Goal: Task Accomplishment & Management: Use online tool/utility

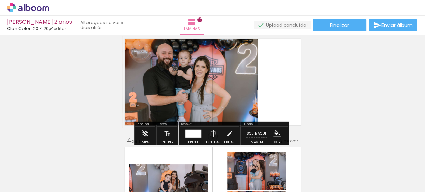
scroll to position [249, 0]
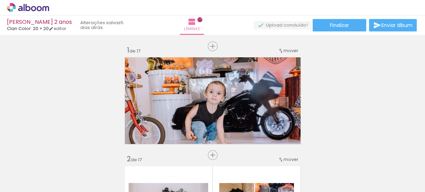
scroll to position [249, 0]
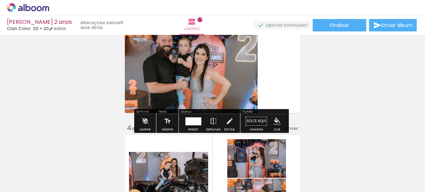
click at [18, 182] on span "Adicionar Fotos" at bounding box center [24, 183] width 21 height 8
click at [0, 0] on input "file" at bounding box center [0, 0] width 0 height 0
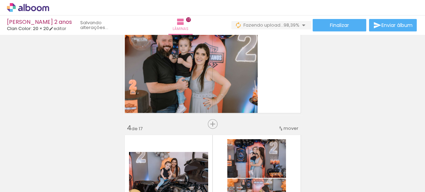
scroll to position [0, 2033]
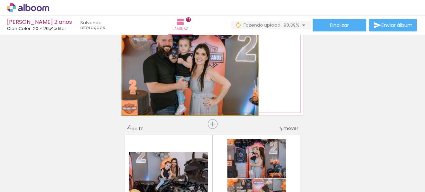
click at [203, 76] on quentale-photo at bounding box center [189, 70] width 135 height 92
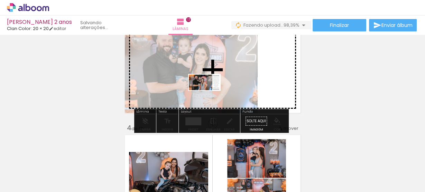
drag, startPoint x: 392, startPoint y: 173, endPoint x: 209, endPoint y: 95, distance: 198.1
click at [209, 95] on quentale-workspace at bounding box center [212, 96] width 425 height 192
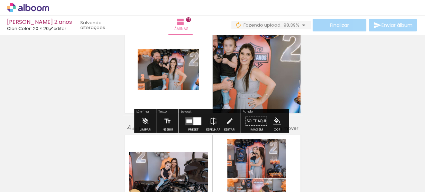
click at [178, 77] on quentale-photo at bounding box center [167, 69] width 61 height 41
click at [183, 76] on quentale-photo at bounding box center [167, 69] width 61 height 41
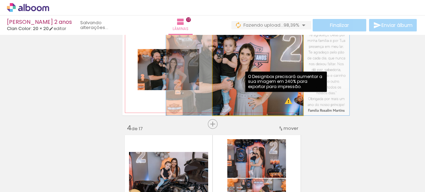
click at [286, 101] on quentale-photo at bounding box center [257, 70] width 90 height 92
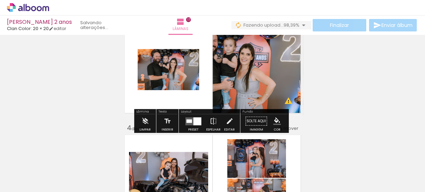
click at [278, 69] on quentale-photo at bounding box center [257, 70] width 90 height 92
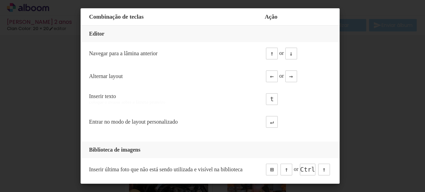
click at [356, 59] on iron-overlay-backdrop at bounding box center [212, 96] width 425 height 192
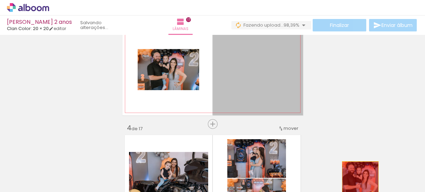
drag, startPoint x: 277, startPoint y: 82, endPoint x: 358, endPoint y: 180, distance: 127.2
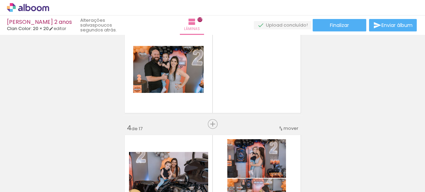
scroll to position [0, 967]
click at [30, 182] on span "Adicionar Fotos" at bounding box center [24, 183] width 21 height 8
click at [0, 0] on input "file" at bounding box center [0, 0] width 0 height 0
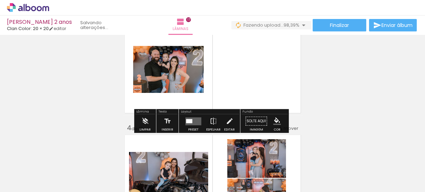
click at [179, 79] on quentale-photo at bounding box center [168, 69] width 70 height 47
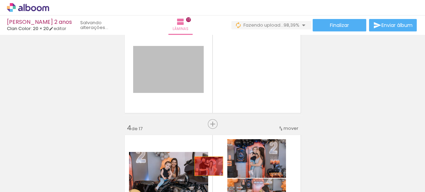
drag, startPoint x: 179, startPoint y: 79, endPoint x: 206, endPoint y: 167, distance: 92.5
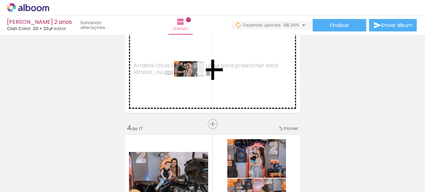
drag, startPoint x: 400, startPoint y: 171, endPoint x: 195, endPoint y: 82, distance: 223.7
click at [195, 82] on quentale-workspace at bounding box center [212, 96] width 425 height 192
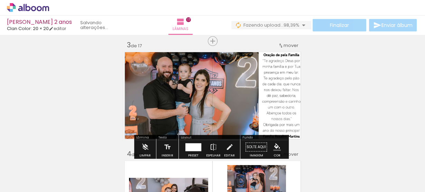
scroll to position [221, 0]
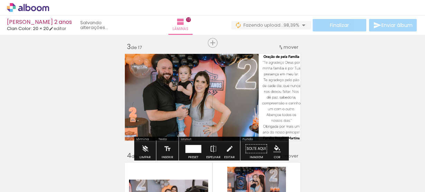
click at [227, 87] on quentale-photo at bounding box center [212, 97] width 180 height 92
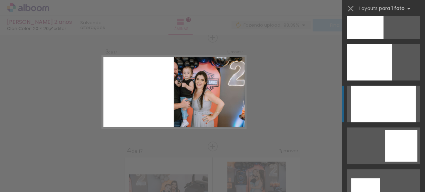
scroll to position [193, 0]
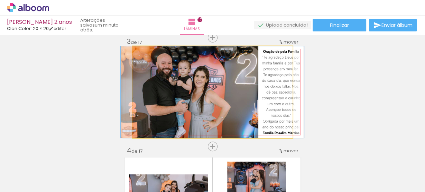
click at [269, 83] on quentale-photo at bounding box center [212, 92] width 160 height 92
click at [276, 84] on quentale-photo at bounding box center [212, 92] width 160 height 92
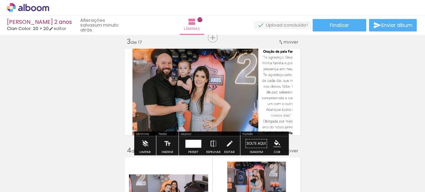
click at [200, 139] on div at bounding box center [193, 144] width 19 height 14
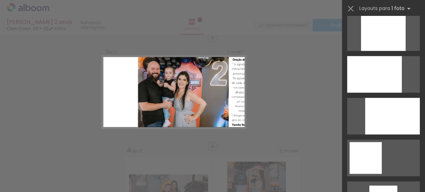
scroll to position [859, 0]
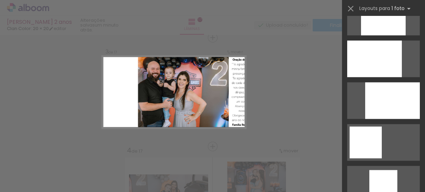
click at [193, 82] on quentale-photo at bounding box center [192, 92] width 108 height 73
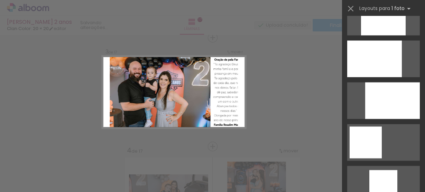
scroll to position [250, 0]
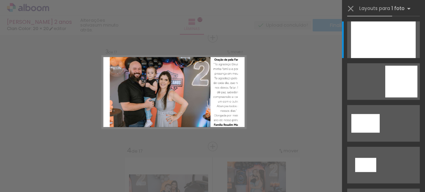
click at [203, 70] on quentale-photo at bounding box center [174, 92] width 128 height 73
click at [351, 5] on iron-icon at bounding box center [350, 9] width 10 height 10
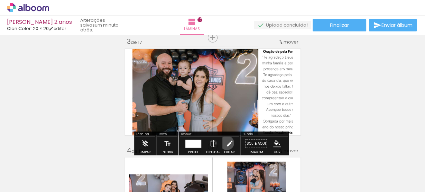
click at [226, 143] on iron-icon at bounding box center [230, 144] width 8 height 14
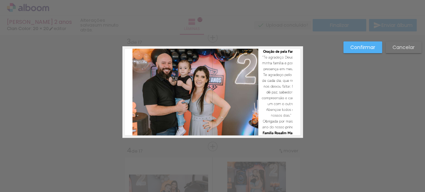
click at [295, 74] on quentale-layouter at bounding box center [212, 92] width 180 height 92
click at [285, 75] on quentale-photo at bounding box center [212, 92] width 160 height 92
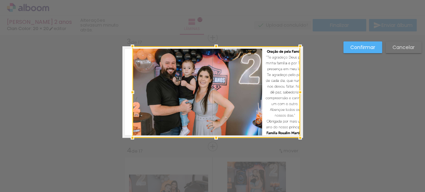
drag, startPoint x: 289, startPoint y: 91, endPoint x: 297, endPoint y: 92, distance: 7.6
click at [297, 92] on div at bounding box center [300, 92] width 14 height 14
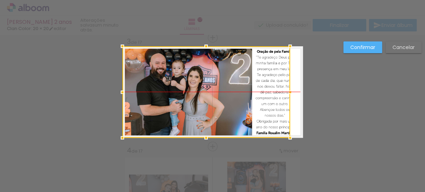
drag, startPoint x: 234, startPoint y: 91, endPoint x: 220, endPoint y: 92, distance: 14.2
click at [220, 92] on div at bounding box center [206, 92] width 168 height 92
drag, startPoint x: 204, startPoint y: 139, endPoint x: 203, endPoint y: 143, distance: 4.3
click at [203, 143] on div at bounding box center [206, 138] width 14 height 14
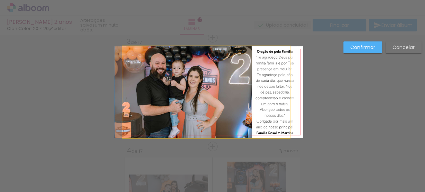
click at [281, 91] on quentale-photo at bounding box center [206, 92] width 168 height 92
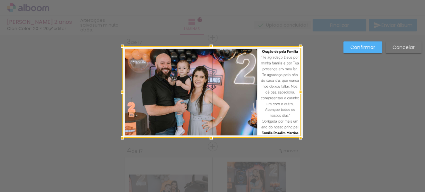
drag, startPoint x: 287, startPoint y: 92, endPoint x: 298, endPoint y: 92, distance: 10.7
click at [298, 92] on div at bounding box center [300, 92] width 14 height 14
click at [0, 0] on slot "Confirmar" at bounding box center [0, 0] width 0 height 0
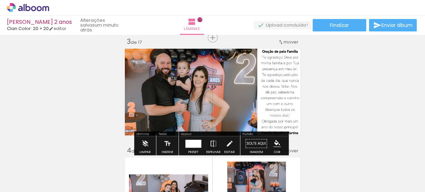
click at [273, 72] on quentale-photo at bounding box center [211, 92] width 178 height 92
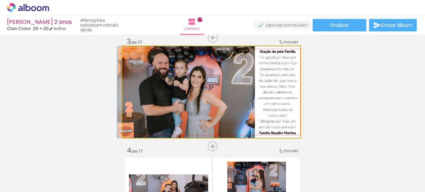
drag, startPoint x: 273, startPoint y: 72, endPoint x: 264, endPoint y: 72, distance: 9.3
click at [262, 74] on quentale-photo at bounding box center [211, 92] width 178 height 92
drag, startPoint x: 262, startPoint y: 74, endPoint x: 253, endPoint y: 75, distance: 9.4
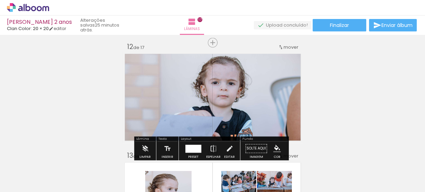
scroll to position [1188, 0]
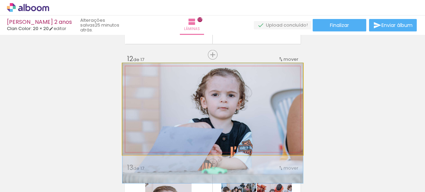
click at [279, 86] on quentale-photo at bounding box center [212, 110] width 180 height 92
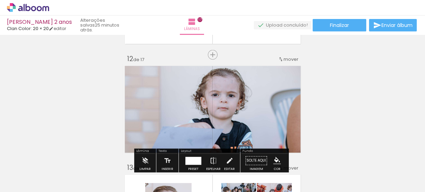
click at [279, 86] on quentale-photo at bounding box center [212, 110] width 180 height 92
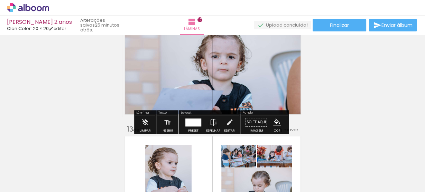
scroll to position [1244, 0]
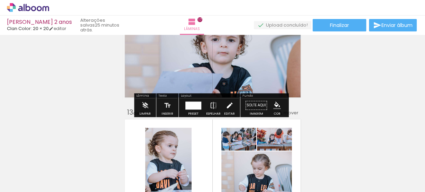
click at [230, 106] on iron-icon at bounding box center [230, 106] width 8 height 14
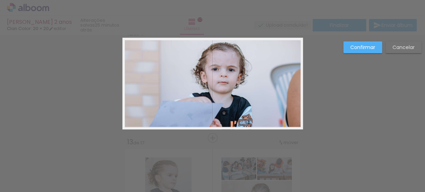
scroll to position [1206, 0]
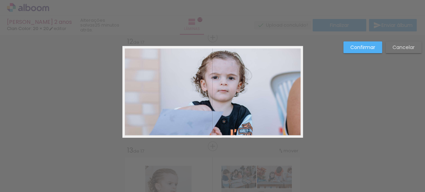
click at [252, 91] on quentale-photo at bounding box center [212, 92] width 180 height 92
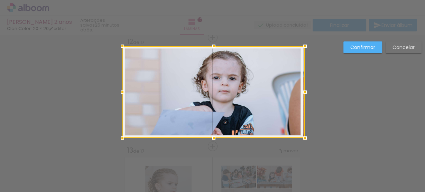
drag, startPoint x: 298, startPoint y: 137, endPoint x: 310, endPoint y: 145, distance: 14.4
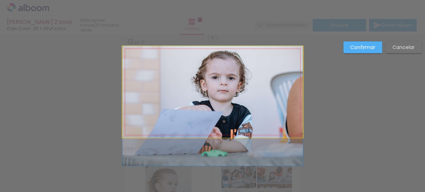
click at [290, 129] on quentale-photo at bounding box center [212, 92] width 180 height 92
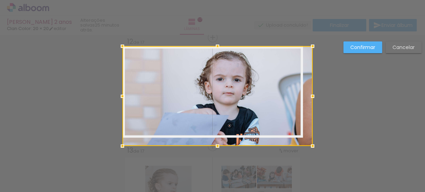
drag, startPoint x: 300, startPoint y: 137, endPoint x: 305, endPoint y: 141, distance: 5.9
click at [305, 141] on div at bounding box center [312, 146] width 14 height 14
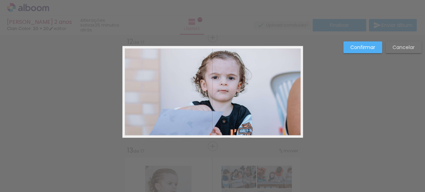
click at [237, 88] on quentale-photo at bounding box center [212, 92] width 180 height 92
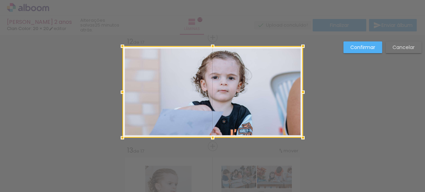
click at [397, 43] on paper-button "Cancelar" at bounding box center [403, 47] width 36 height 12
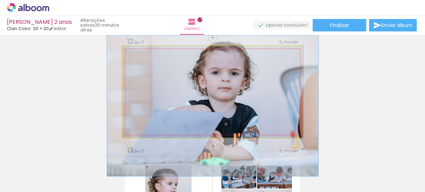
drag, startPoint x: 136, startPoint y: 54, endPoint x: 140, endPoint y: 54, distance: 4.2
click at [140, 54] on div at bounding box center [142, 53] width 6 height 6
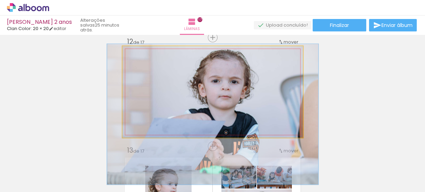
drag, startPoint x: 173, startPoint y: 85, endPoint x: 173, endPoint y: 94, distance: 8.6
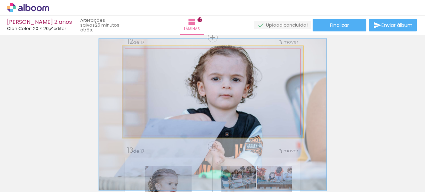
type paper-slider "126"
click at [144, 55] on div at bounding box center [145, 53] width 11 height 11
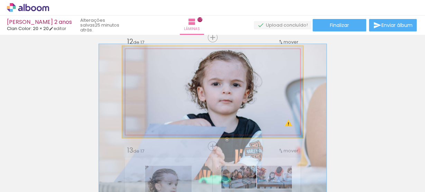
drag, startPoint x: 232, startPoint y: 93, endPoint x: 232, endPoint y: 98, distance: 5.2
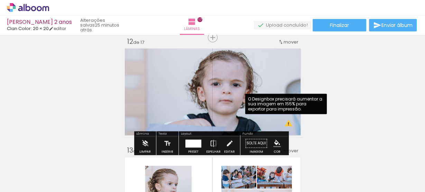
click at [286, 125] on quentale-photo at bounding box center [212, 92] width 180 height 92
